Goal: Find specific page/section: Find specific page/section

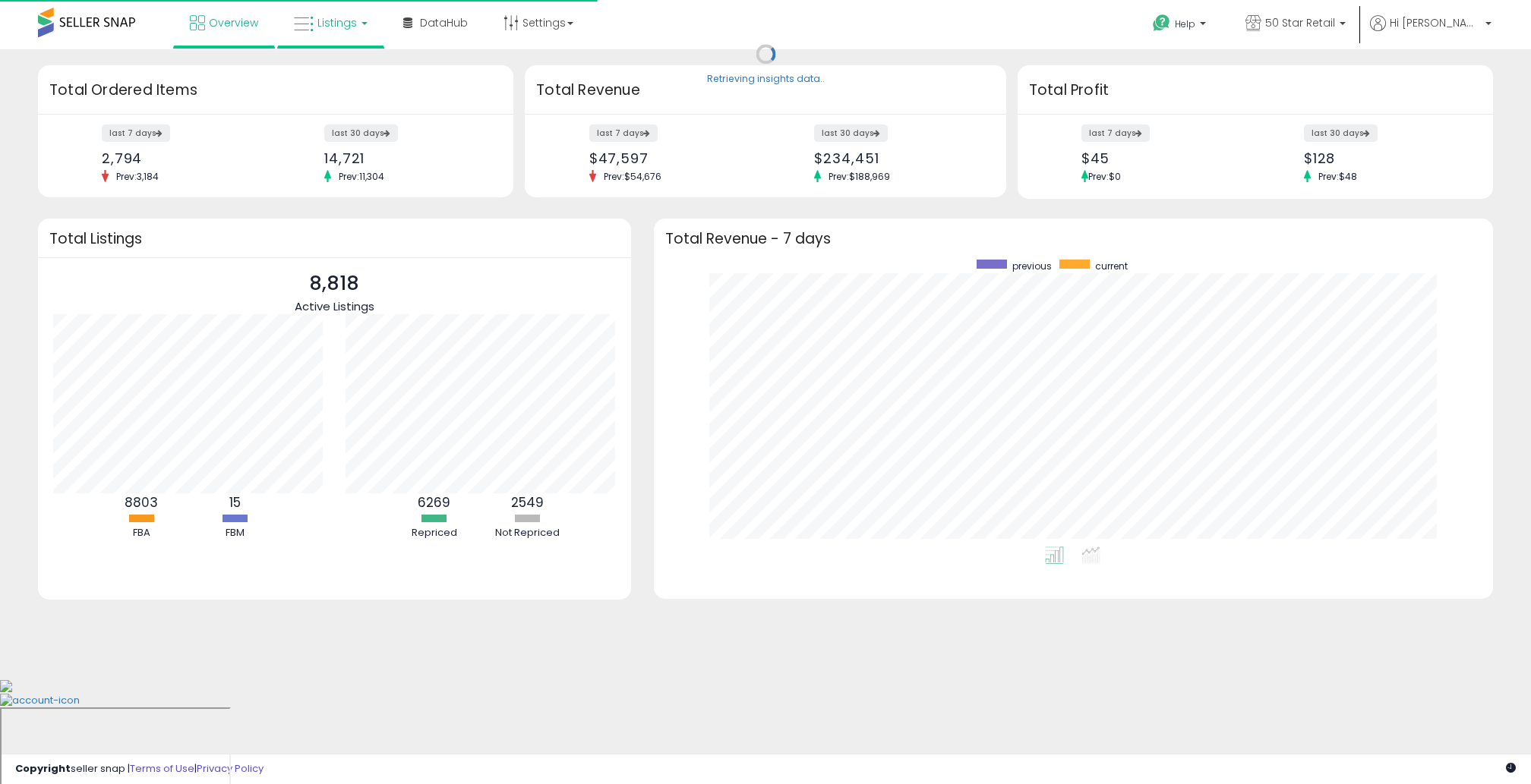
click at [329, 32] on link "Listings" at bounding box center [330, 23] width 96 height 45
click at [352, 74] on icon at bounding box center [342, 75] width 66 height 19
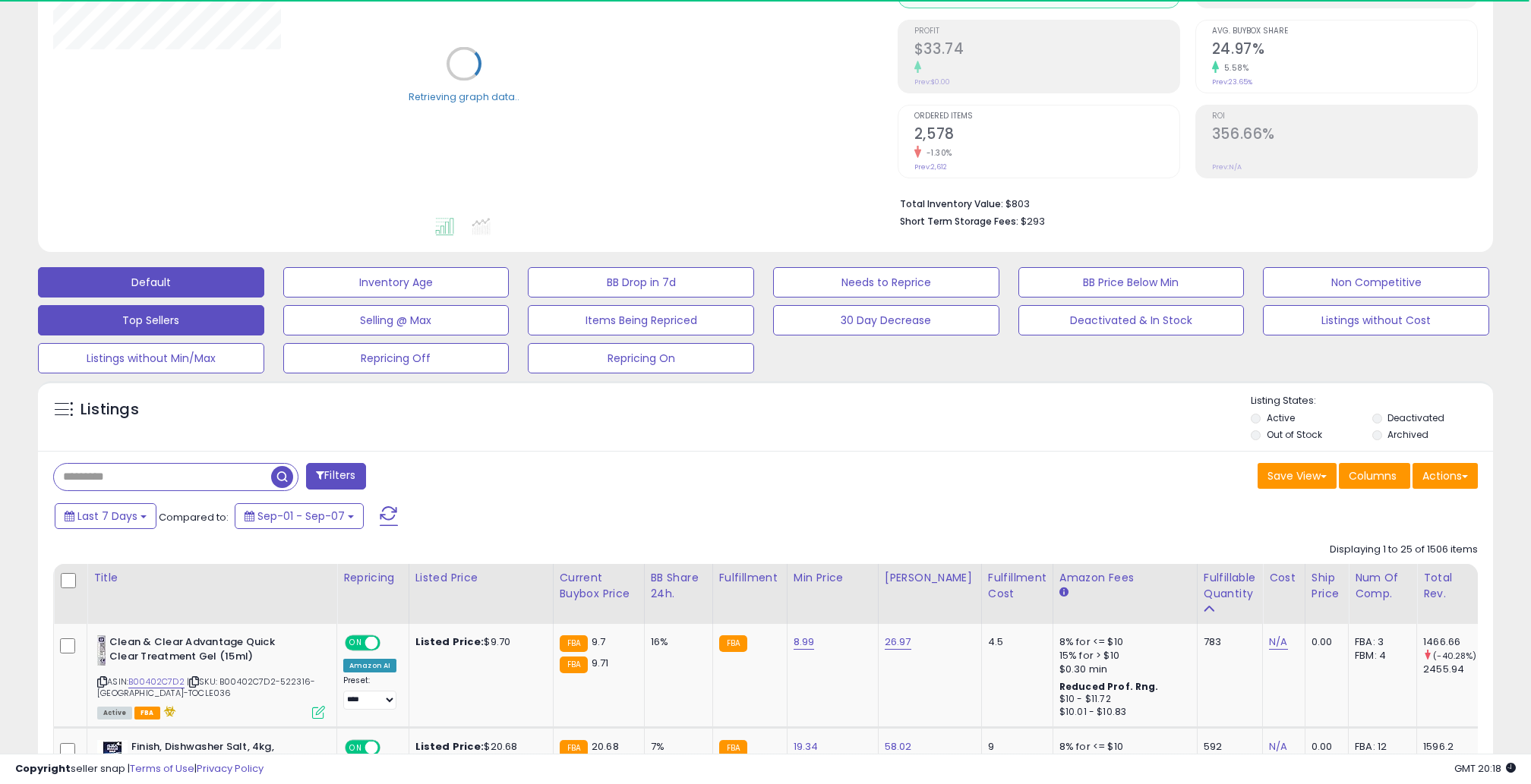
scroll to position [237, 0]
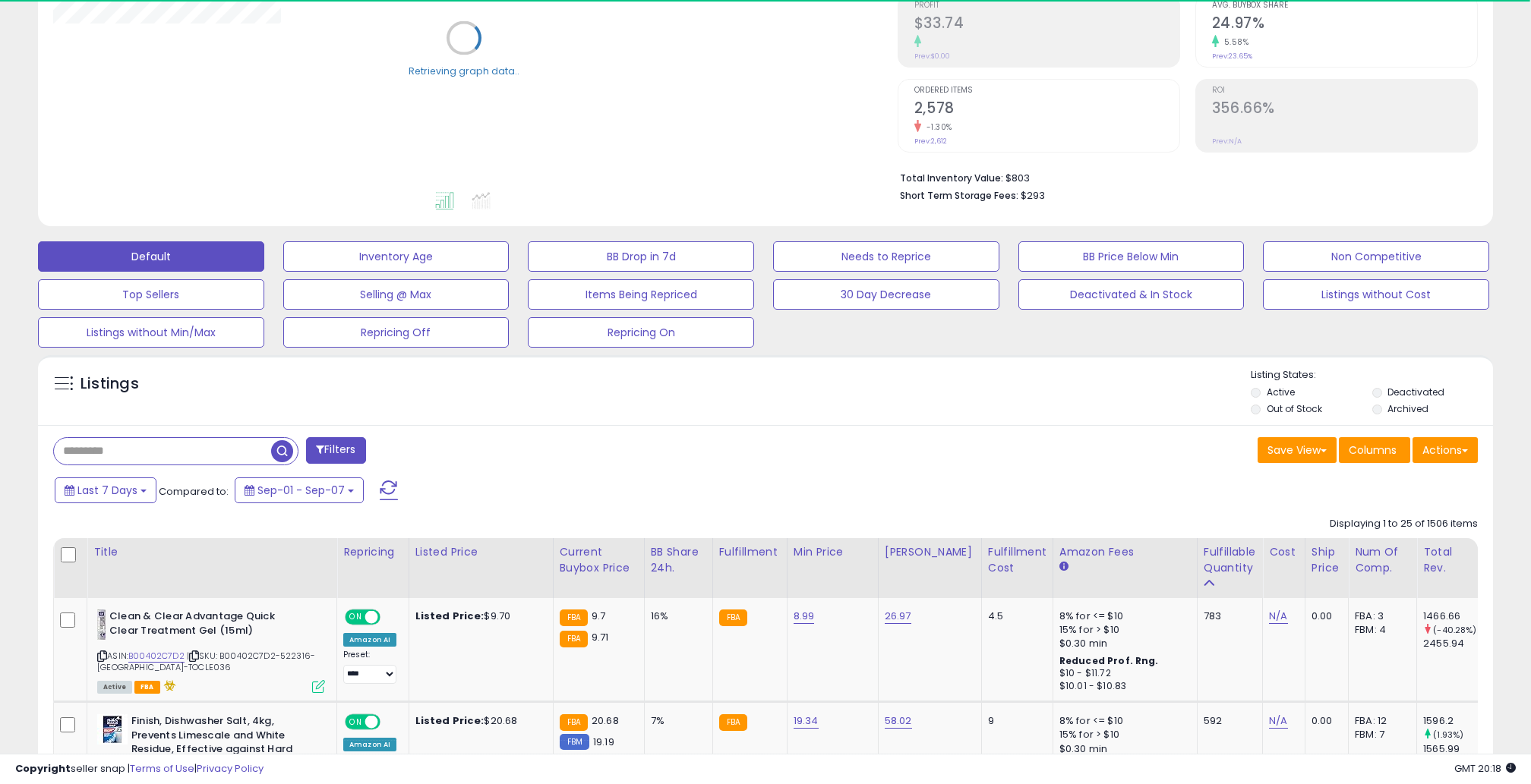
click at [218, 445] on input "text" at bounding box center [162, 451] width 217 height 27
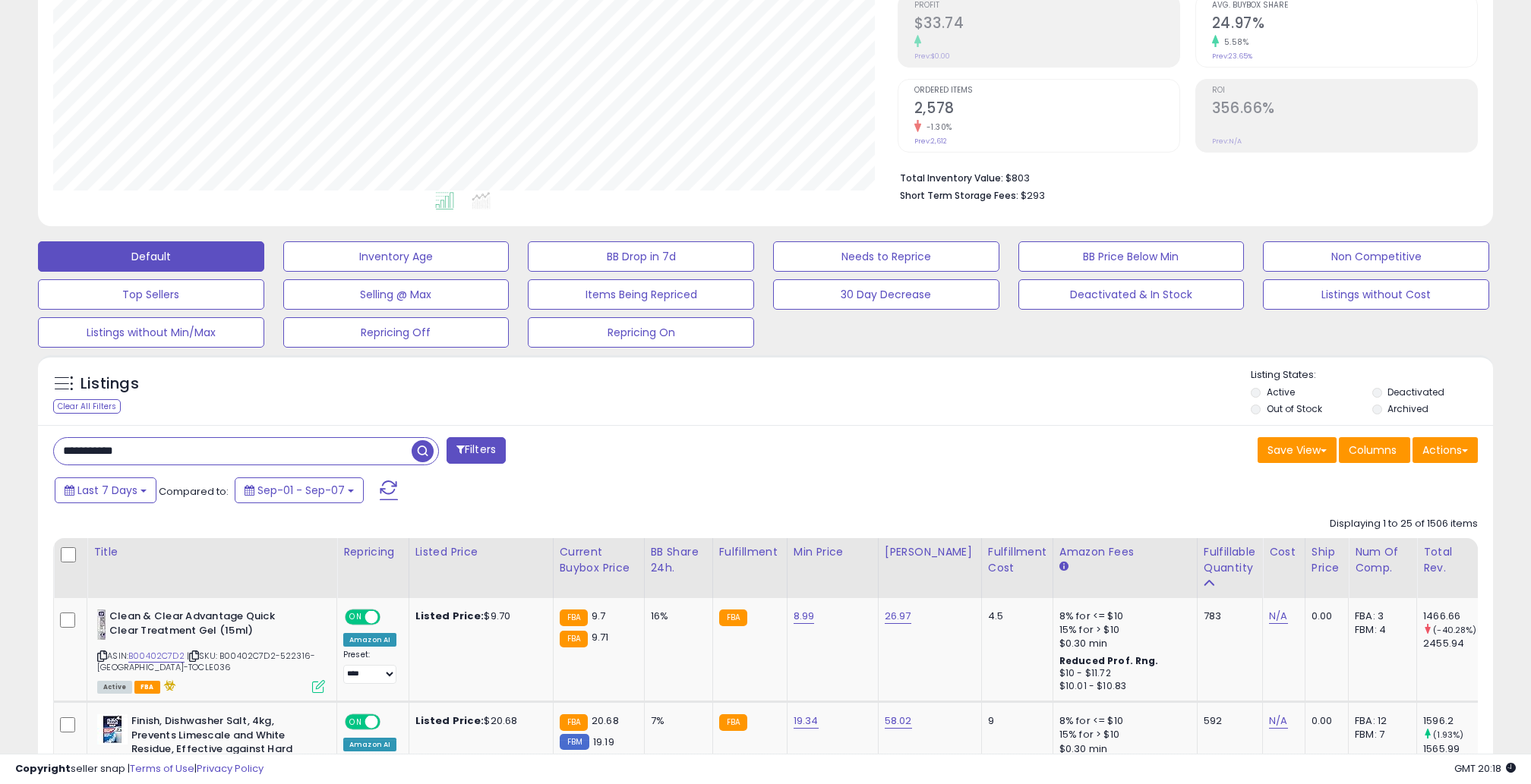
type input "**********"
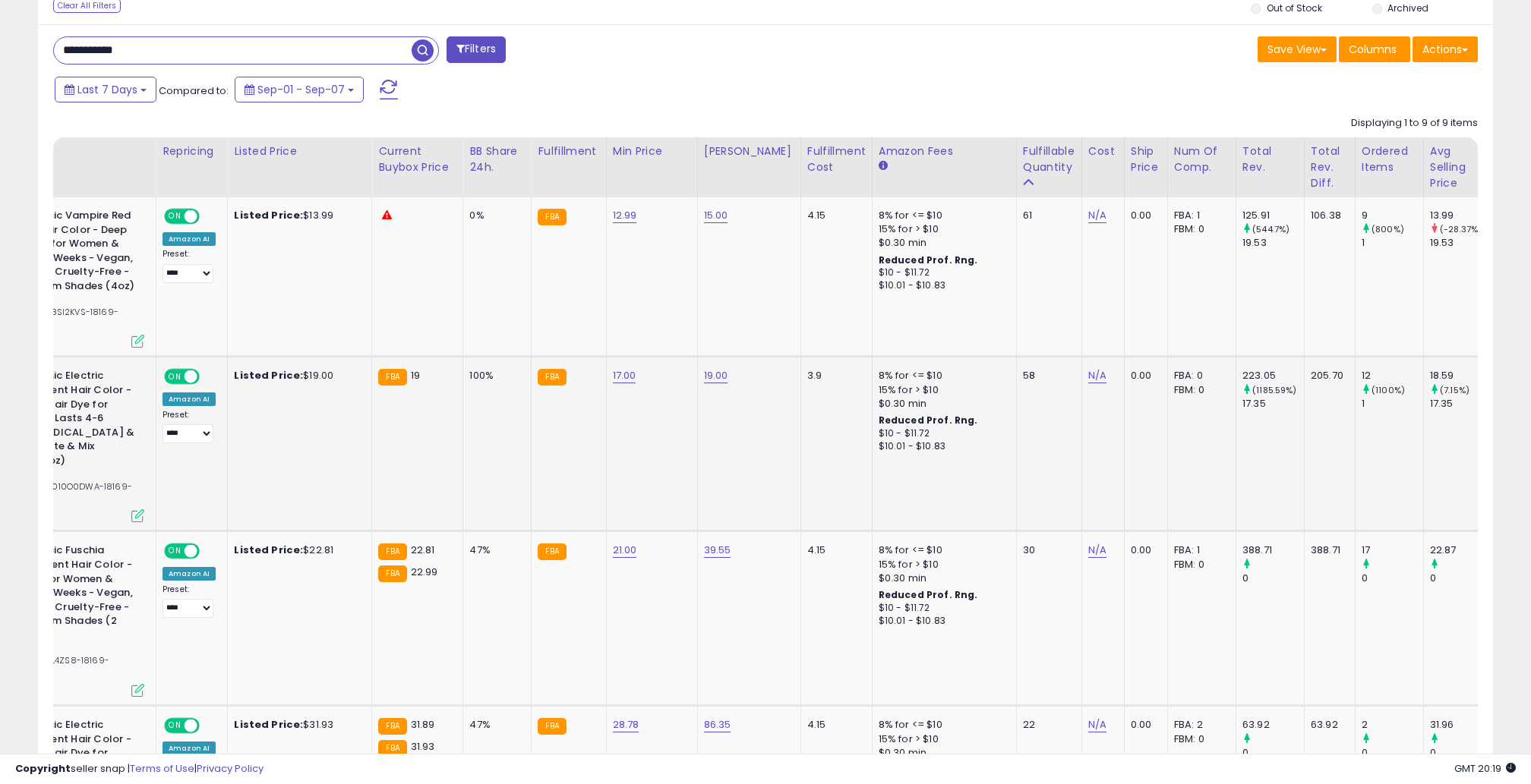
scroll to position [0, 248]
